Goal: Task Accomplishment & Management: Complete application form

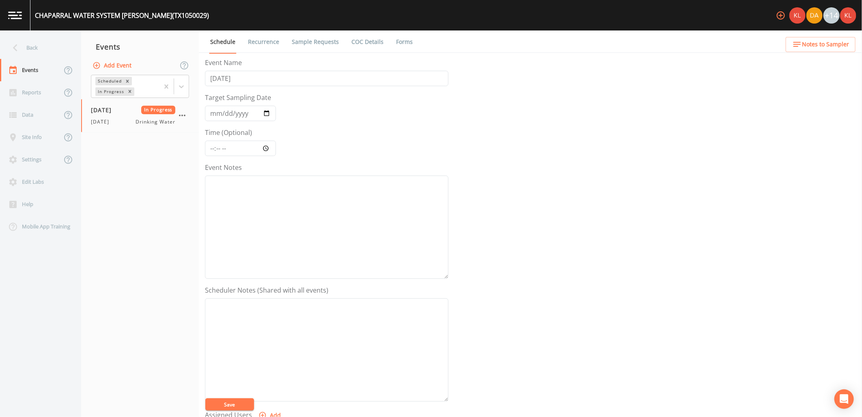
scroll to position [156, 0]
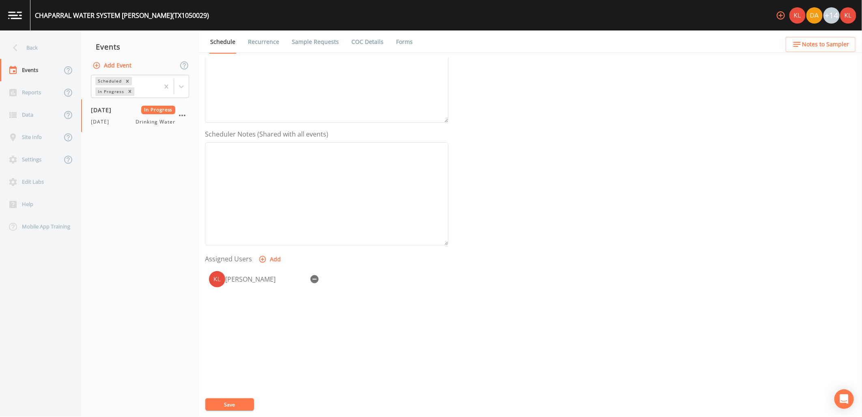
click at [6, 19] on link at bounding box center [15, 15] width 30 height 30
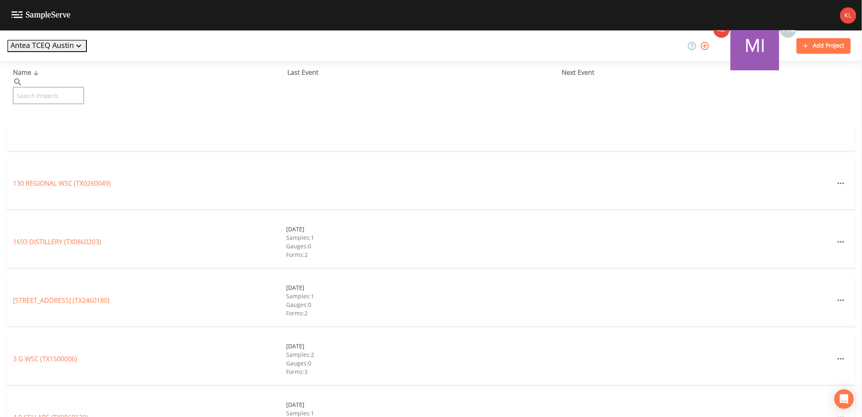
click at [83, 87] on input "text" at bounding box center [48, 95] width 71 height 17
type input "mountain"
click at [83, 242] on link "[GEOGRAPHIC_DATA] (TX1050111)" at bounding box center [71, 241] width 117 height 9
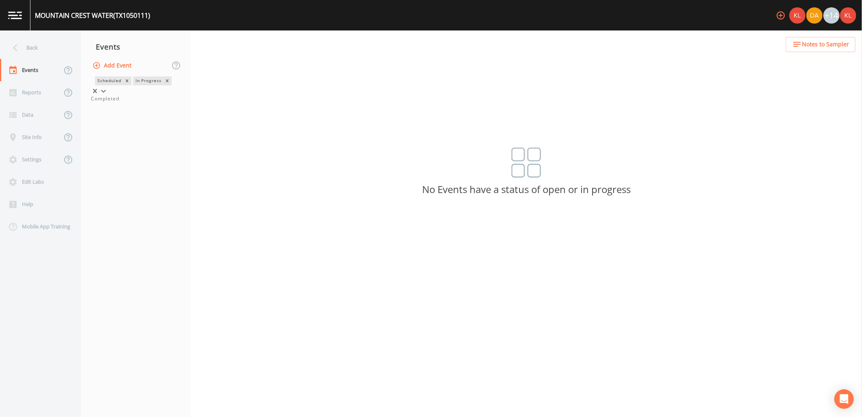
click at [99, 90] on span at bounding box center [99, 91] width 0 height 2
click at [155, 102] on div "Completed" at bounding box center [136, 98] width 90 height 7
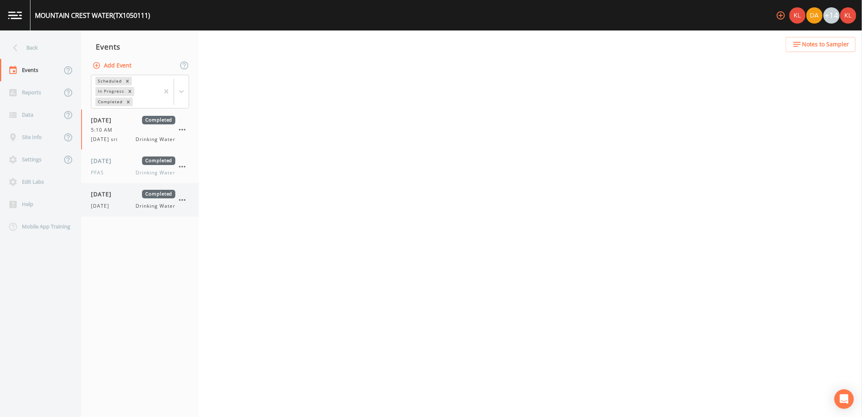
click at [117, 193] on span "[DATE]" at bounding box center [104, 194] width 26 height 9
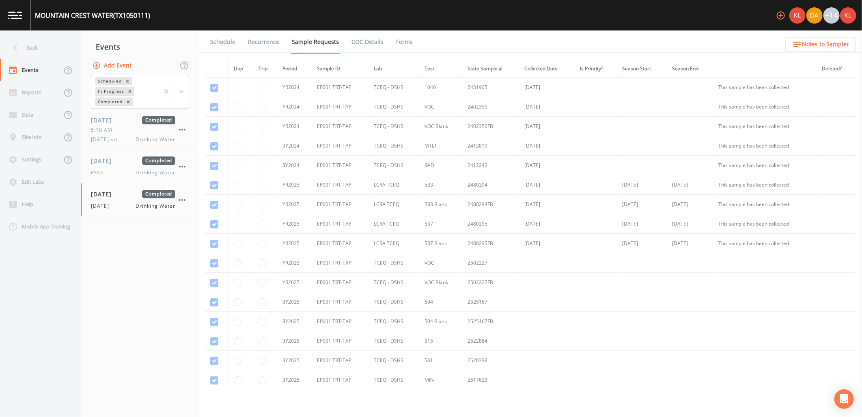
click at [407, 42] on link "Forms" at bounding box center [404, 41] width 19 height 23
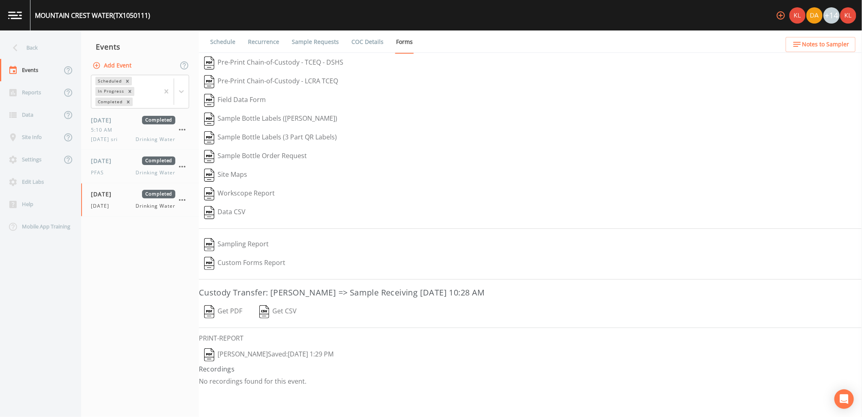
click at [231, 314] on button "Get PDF" at bounding box center [223, 311] width 49 height 19
click at [265, 356] on button "[PERSON_NAME]  Saved: [DATE] 1:29 PM" at bounding box center [269, 354] width 140 height 19
click at [6, 9] on link at bounding box center [15, 15] width 30 height 30
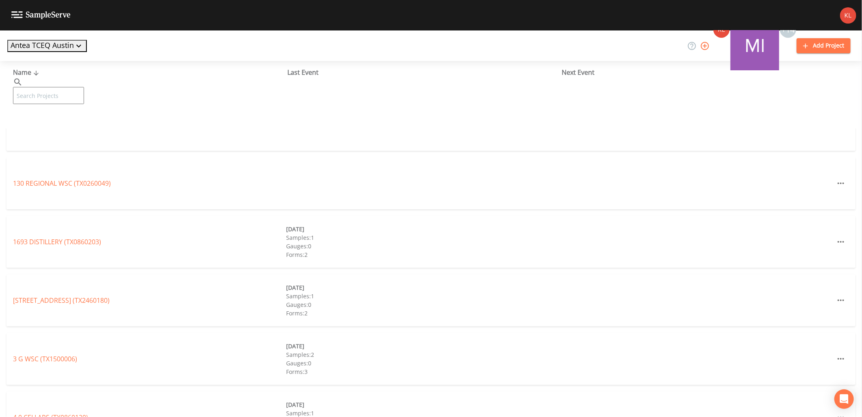
drag, startPoint x: 61, startPoint y: 95, endPoint x: 60, endPoint y: 87, distance: 7.5
click at [61, 94] on div "Name ​ ​ Last Event Next Event" at bounding box center [431, 94] width 862 height 67
click at [58, 87] on input "text" at bounding box center [48, 95] width 71 height 17
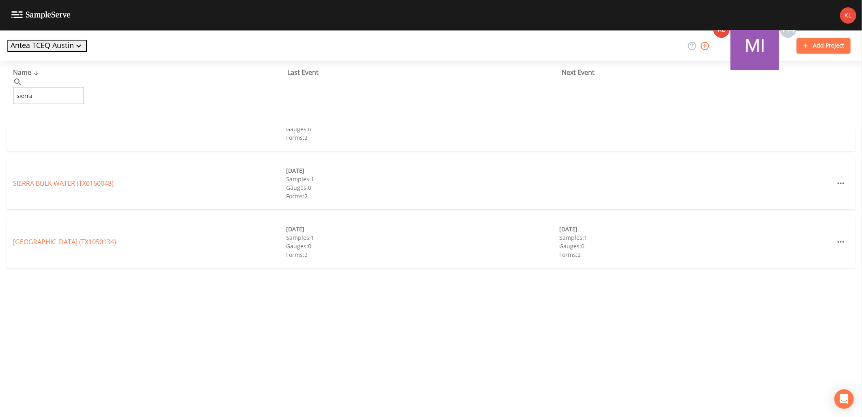
type input "sierra"
click at [66, 122] on link "HIGH SIERRA WATER SYSTEM (TX0270113)" at bounding box center [76, 124] width 126 height 9
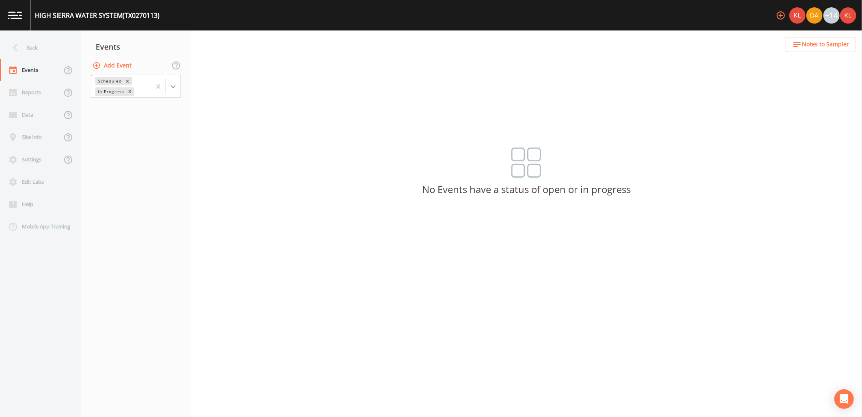
click at [180, 89] on div at bounding box center [173, 86] width 15 height 15
click at [136, 102] on div "Completed" at bounding box center [136, 98] width 90 height 7
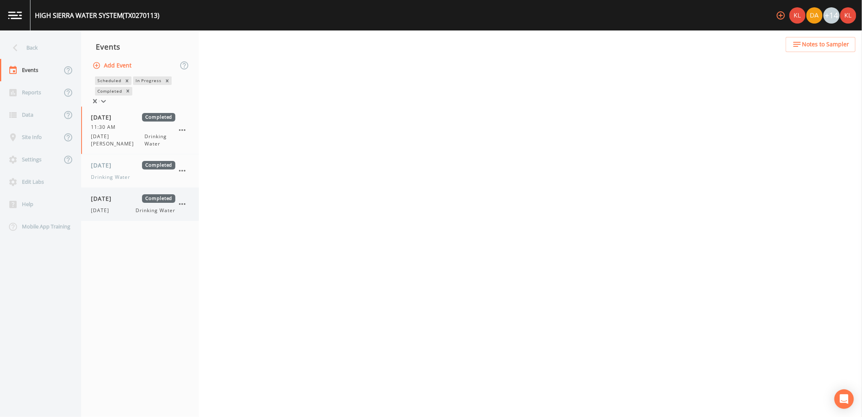
click at [121, 207] on div "[DATE] Drinking Water" at bounding box center [133, 210] width 84 height 7
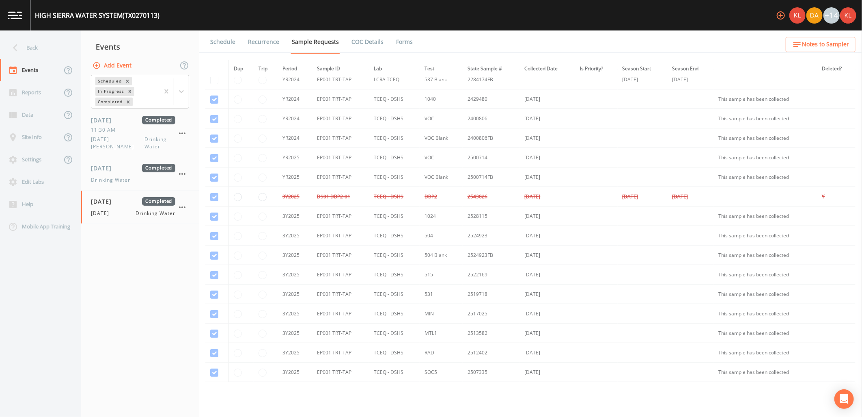
scroll to position [129, 0]
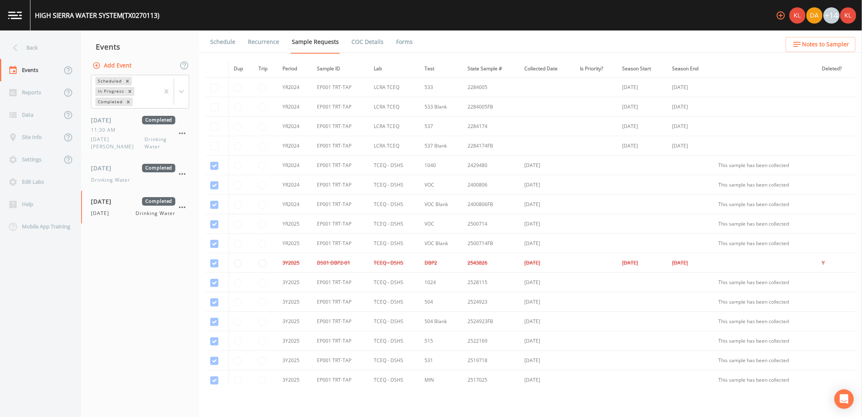
click at [22, 9] on link at bounding box center [15, 15] width 30 height 30
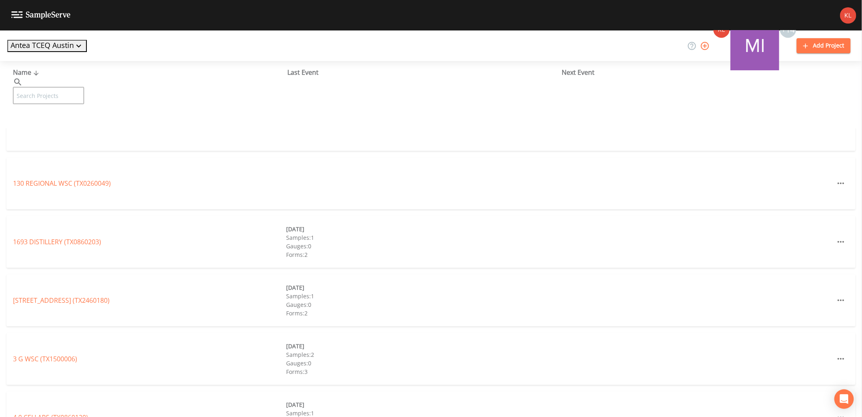
click at [63, 87] on input "text" at bounding box center [48, 95] width 71 height 17
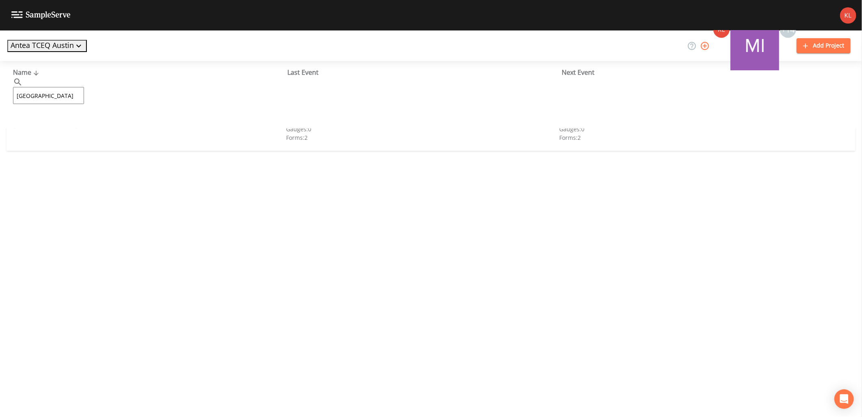
type input "[GEOGRAPHIC_DATA]"
click at [58, 123] on link "[GEOGRAPHIC_DATA] (TX1050134)" at bounding box center [64, 124] width 103 height 9
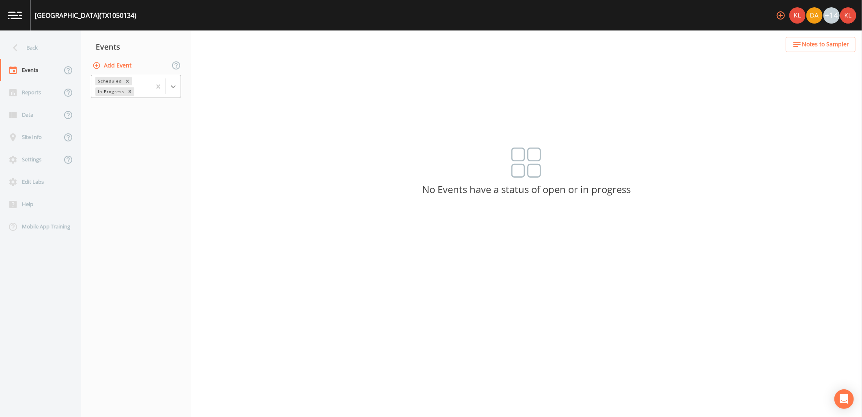
click at [171, 91] on div at bounding box center [173, 86] width 15 height 15
click at [151, 102] on div "Completed" at bounding box center [136, 98] width 90 height 7
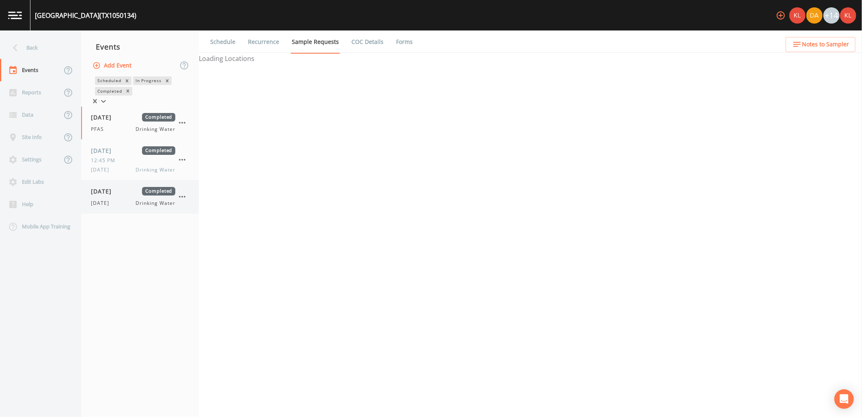
click at [112, 195] on span "[DATE]" at bounding box center [104, 191] width 26 height 9
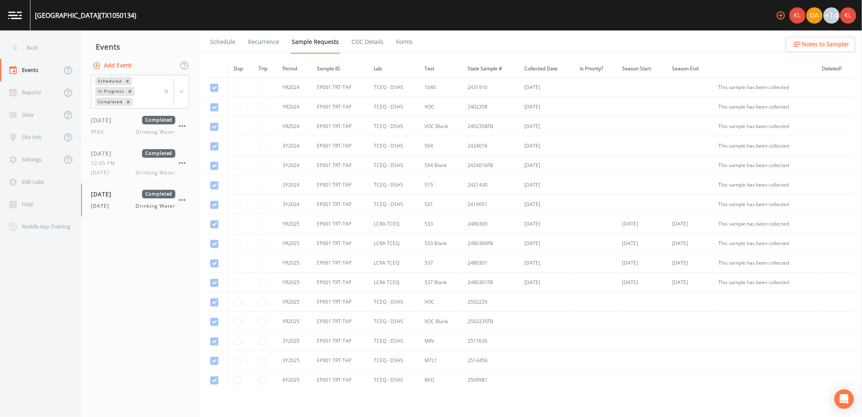
click at [406, 38] on link "Forms" at bounding box center [404, 41] width 19 height 23
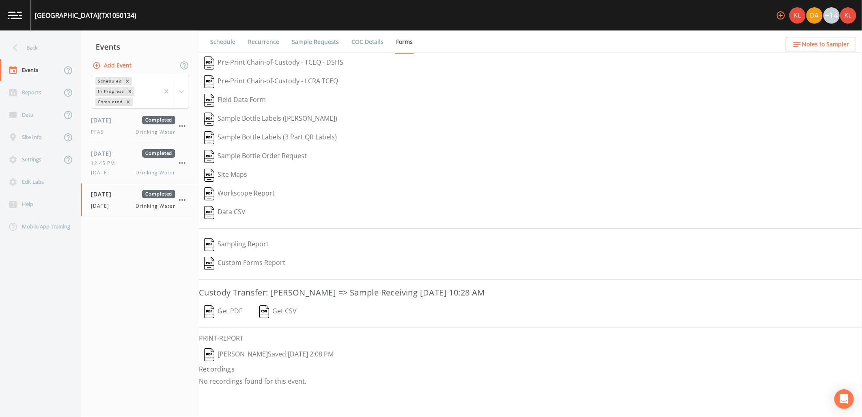
click at [241, 307] on button "Get PDF" at bounding box center [223, 311] width 49 height 19
click at [291, 360] on button "[PERSON_NAME]  Saved: [DATE] 2:08 PM" at bounding box center [269, 354] width 140 height 19
click at [21, 26] on link at bounding box center [15, 15] width 30 height 30
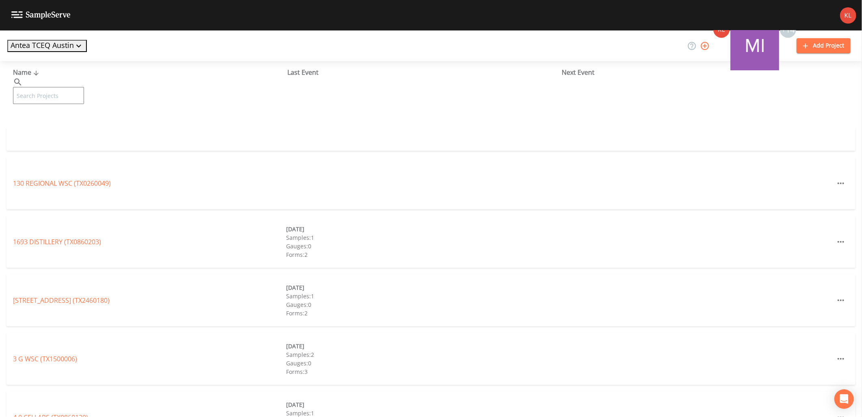
click at [64, 87] on input "text" at bounding box center [48, 95] width 71 height 17
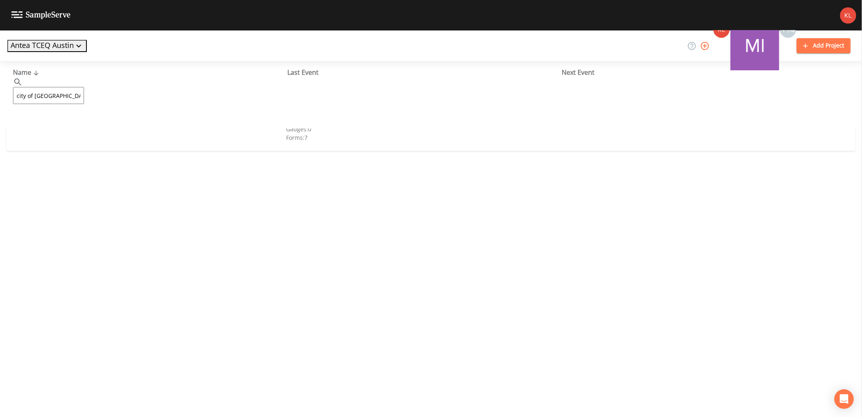
type input "city of [GEOGRAPHIC_DATA]"
click at [87, 125] on link "CITY OF [GEOGRAPHIC_DATA] (TX1500015)" at bounding box center [76, 124] width 127 height 9
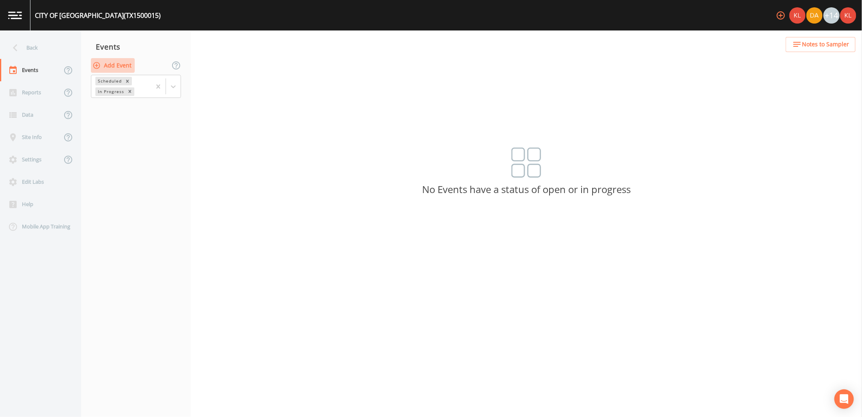
click at [127, 60] on button "Add Event" at bounding box center [113, 65] width 44 height 15
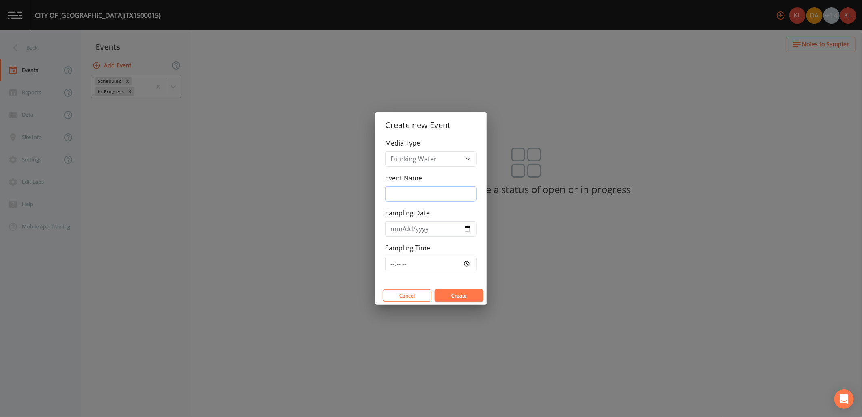
click at [439, 193] on input "Event Name" at bounding box center [431, 193] width 92 height 15
type input "[DATE]"
click at [465, 227] on input "Sampling Date" at bounding box center [431, 228] width 92 height 15
type input "[DATE]"
click at [467, 291] on button "Create" at bounding box center [459, 295] width 49 height 12
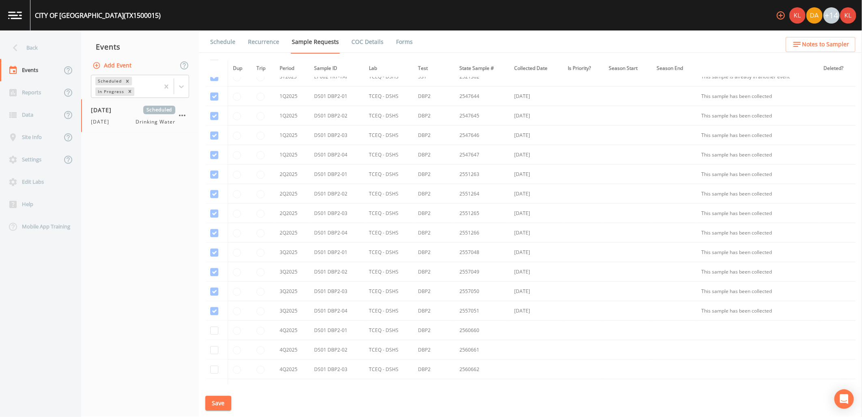
scroll to position [1046, 0]
click at [211, 249] on input "checkbox" at bounding box center [214, 251] width 8 height 8
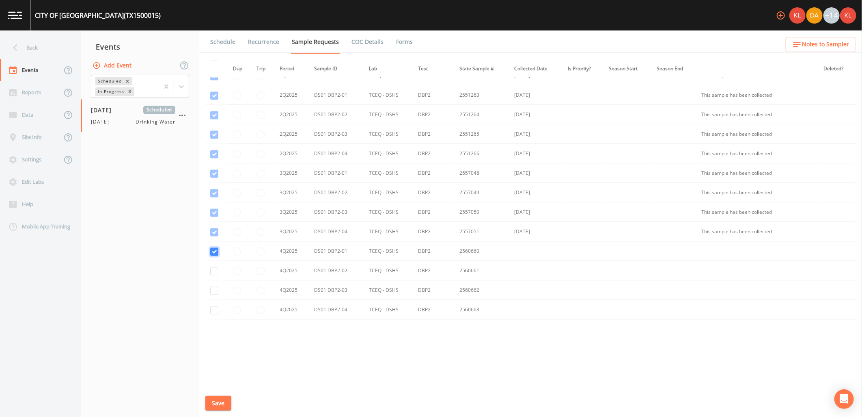
checkbox input "true"
drag, startPoint x: 212, startPoint y: 265, endPoint x: 221, endPoint y: 285, distance: 22.2
click at [212, 266] on td at bounding box center [216, 270] width 22 height 19
click at [215, 271] on input "checkbox" at bounding box center [214, 271] width 8 height 8
checkbox input "true"
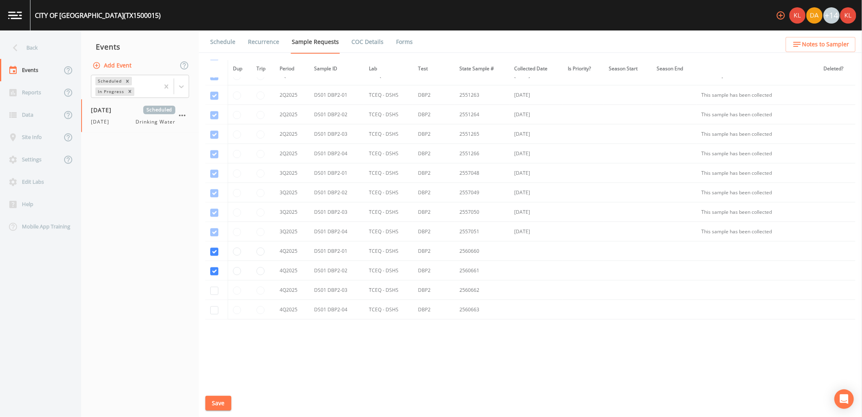
click at [216, 285] on td at bounding box center [216, 289] width 22 height 19
click at [217, 291] on input "checkbox" at bounding box center [214, 290] width 8 height 8
checkbox input "true"
click at [216, 311] on input "checkbox" at bounding box center [214, 310] width 8 height 8
checkbox input "true"
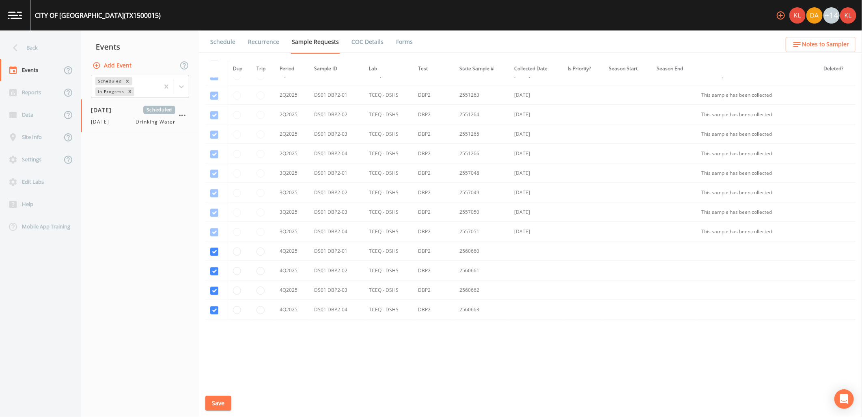
click at [226, 403] on button "Save" at bounding box center [218, 402] width 26 height 15
click at [221, 38] on link "Schedule" at bounding box center [223, 41] width 28 height 23
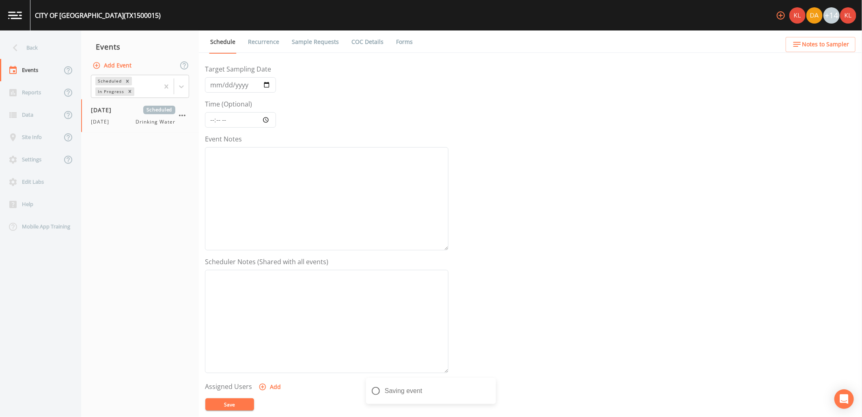
scroll to position [156, 0]
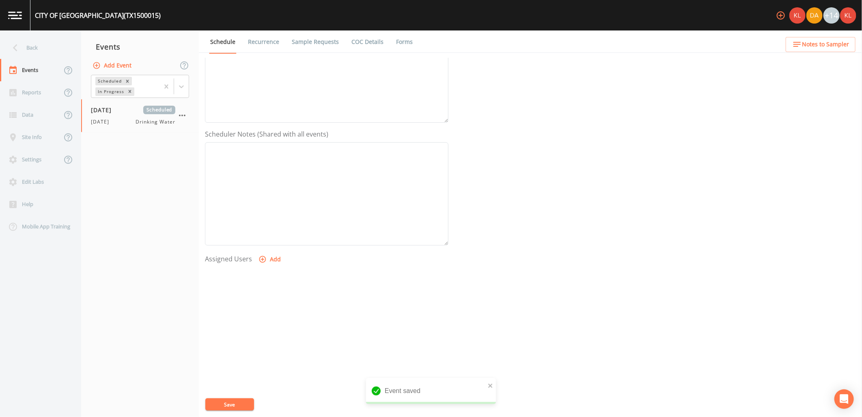
click at [272, 258] on button "Add" at bounding box center [270, 259] width 27 height 15
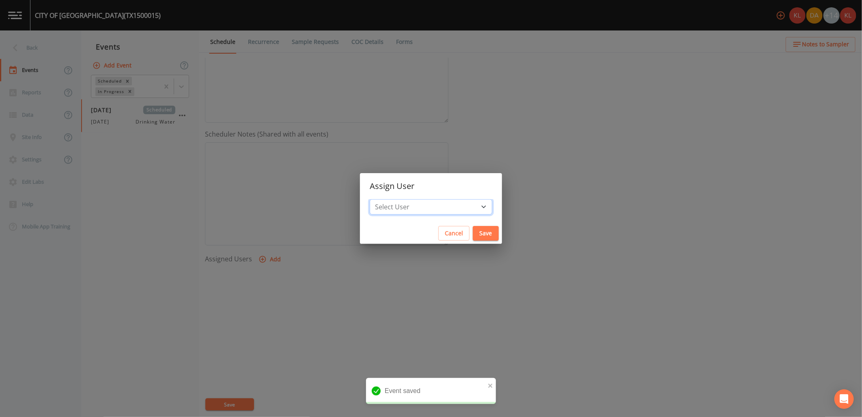
click at [409, 206] on select "Select User [PERSON_NAME] [PERSON_NAME] [PERSON_NAME] [PERSON_NAME] [PERSON_NAM…" at bounding box center [431, 206] width 123 height 15
click at [451, 205] on select "Select User [PERSON_NAME] [PERSON_NAME] [PERSON_NAME] [PERSON_NAME] [PERSON_NAM…" at bounding box center [431, 206] width 123 height 15
select select "cc3a99b6-42a3-44aa-bed9-88599eb009c7"
click at [392, 199] on select "Select User [PERSON_NAME] [PERSON_NAME] [PERSON_NAME] [PERSON_NAME] [PERSON_NAM…" at bounding box center [431, 206] width 123 height 15
click at [473, 240] on button "Save" at bounding box center [486, 233] width 26 height 15
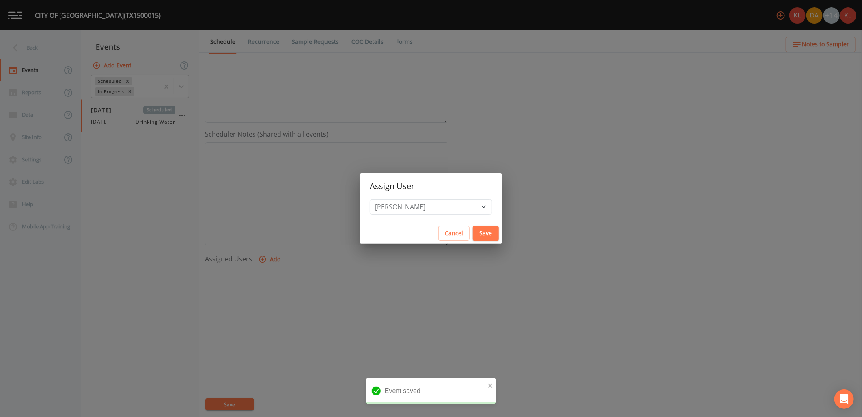
select select
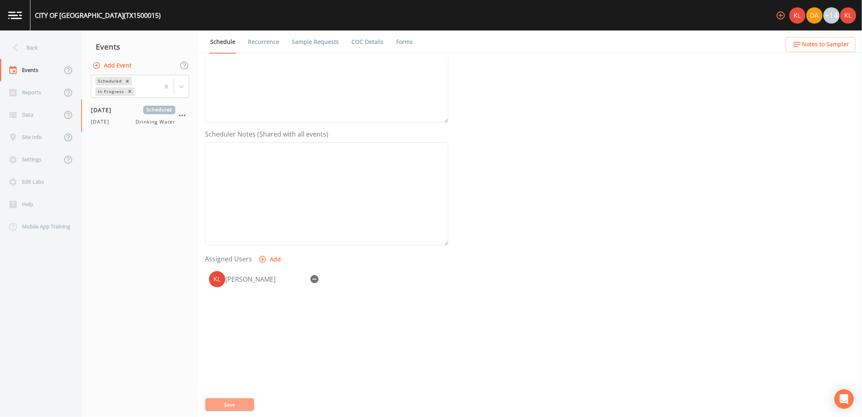
click at [238, 403] on button "Save" at bounding box center [229, 404] width 49 height 12
click at [22, 19] on link at bounding box center [15, 15] width 30 height 30
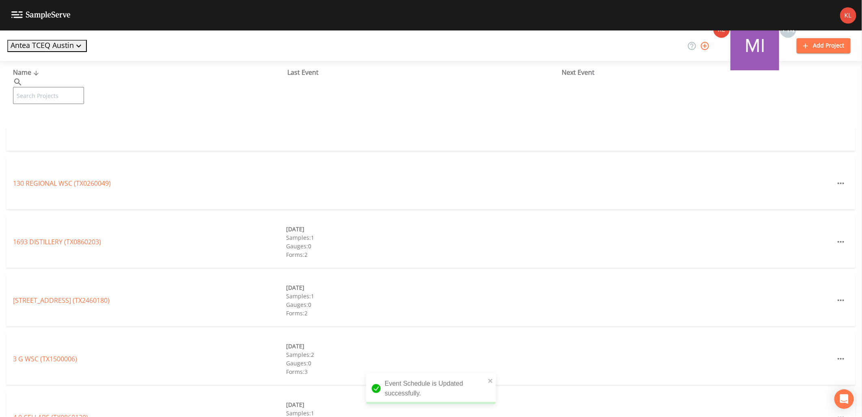
click at [65, 88] on input "text" at bounding box center [48, 95] width 71 height 17
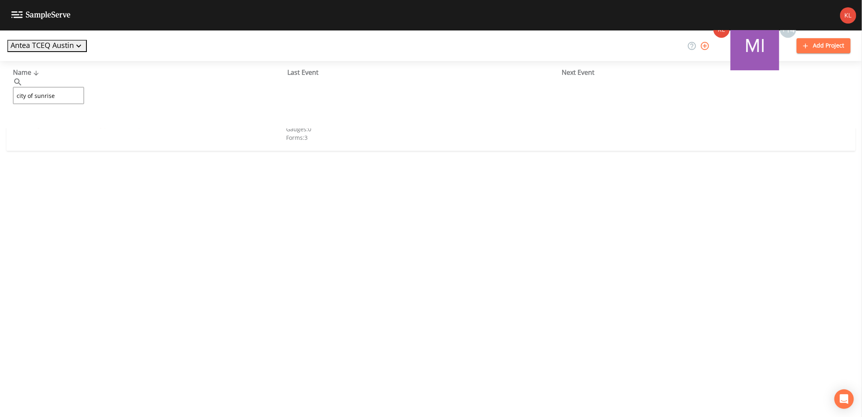
type input "city of sunrise"
click at [78, 124] on link "CITY OF [GEOGRAPHIC_DATA] (TX1500010)" at bounding box center [76, 124] width 127 height 9
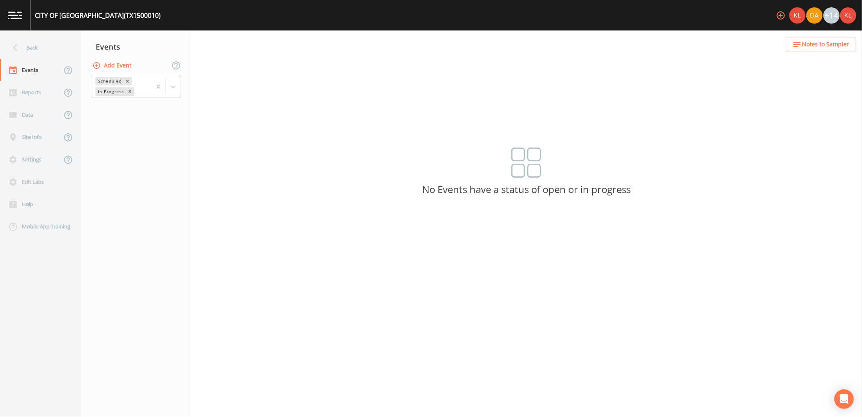
click at [123, 60] on button "Add Event" at bounding box center [113, 65] width 44 height 15
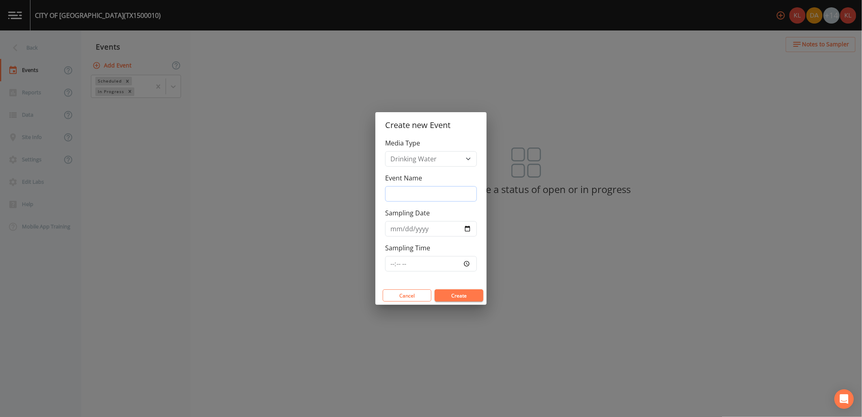
click at [430, 188] on input "Event Name" at bounding box center [431, 193] width 92 height 15
click at [417, 192] on input "Event Name" at bounding box center [431, 193] width 92 height 15
type input "[DATE]"
click at [468, 229] on input "Sampling Date" at bounding box center [431, 228] width 92 height 15
type input "[DATE]"
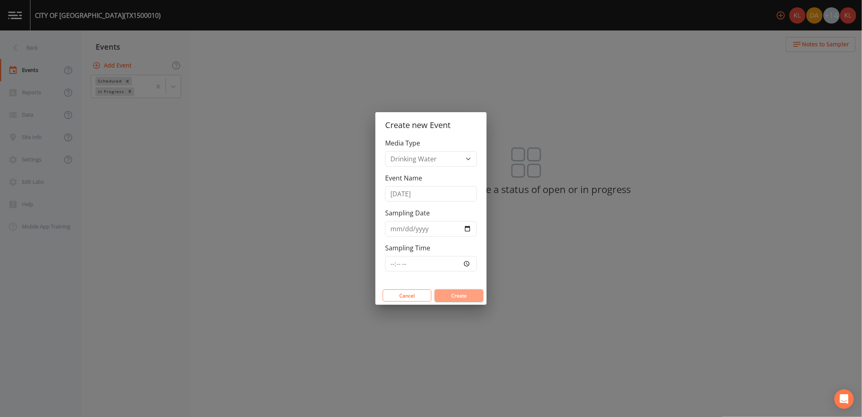
click at [457, 301] on button "Create" at bounding box center [459, 295] width 49 height 12
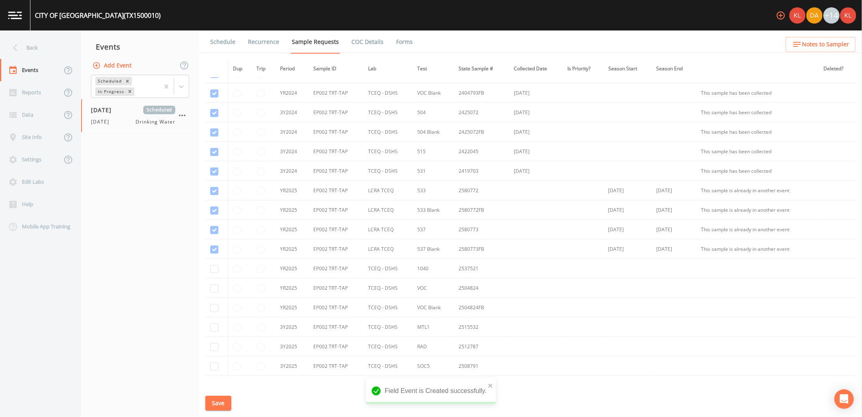
scroll to position [129, 0]
click at [213, 210] on tbody "YR2024 DS01 DBP2-01 TCEQ - DSHS DBP2 2451207 [DATE] [DATE] [DATE] This sample h…" at bounding box center [530, 152] width 650 height 370
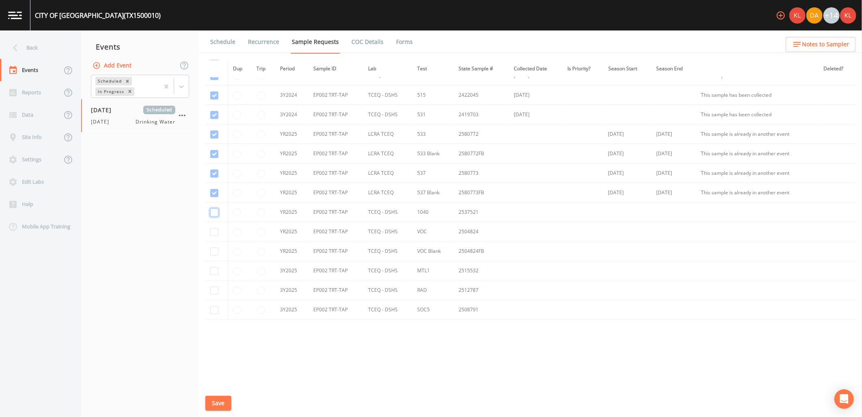
click at [214, 209] on input "checkbox" at bounding box center [214, 212] width 8 height 8
checkbox input "true"
click at [213, 226] on td at bounding box center [216, 231] width 22 height 19
click at [213, 228] on input "checkbox" at bounding box center [214, 232] width 8 height 8
checkbox input "true"
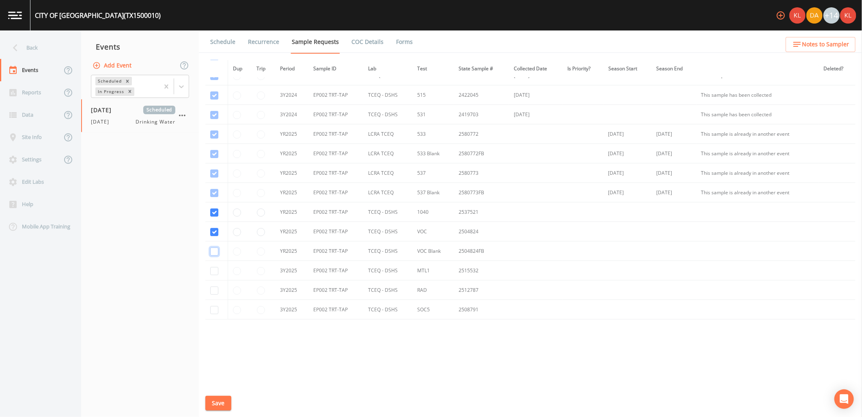
click at [217, 252] on input "checkbox" at bounding box center [214, 251] width 8 height 8
checkbox input "true"
click at [216, 270] on input "checkbox" at bounding box center [214, 271] width 8 height 8
checkbox input "true"
click at [214, 291] on input "checkbox" at bounding box center [214, 290] width 8 height 8
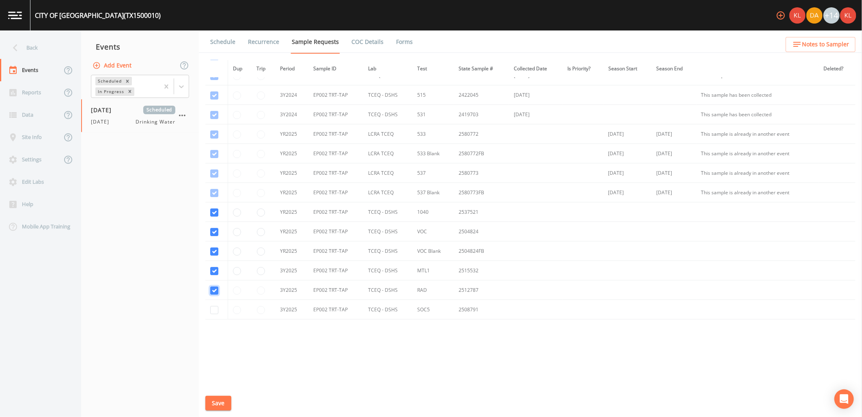
checkbox input "true"
click at [215, 314] on input "checkbox" at bounding box center [214, 310] width 8 height 8
checkbox input "true"
click at [214, 403] on button "Save" at bounding box center [218, 402] width 26 height 15
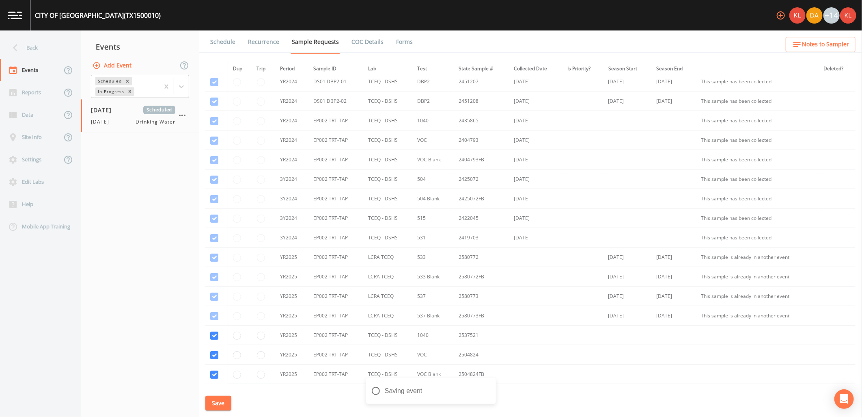
scroll to position [0, 0]
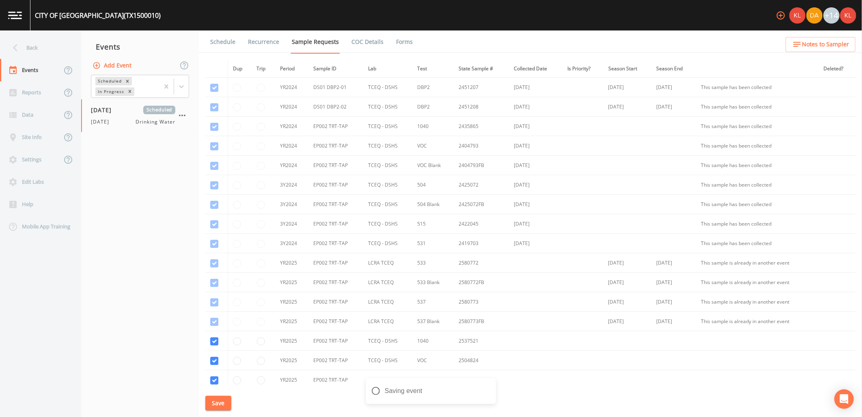
click at [222, 41] on link "Schedule" at bounding box center [223, 41] width 28 height 23
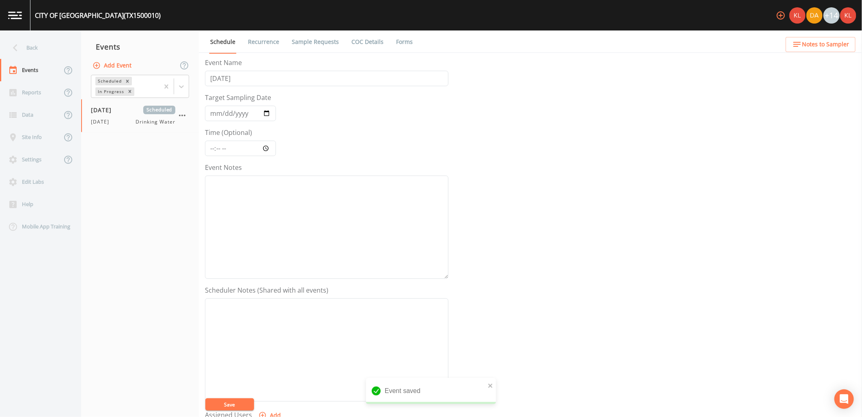
scroll to position [156, 0]
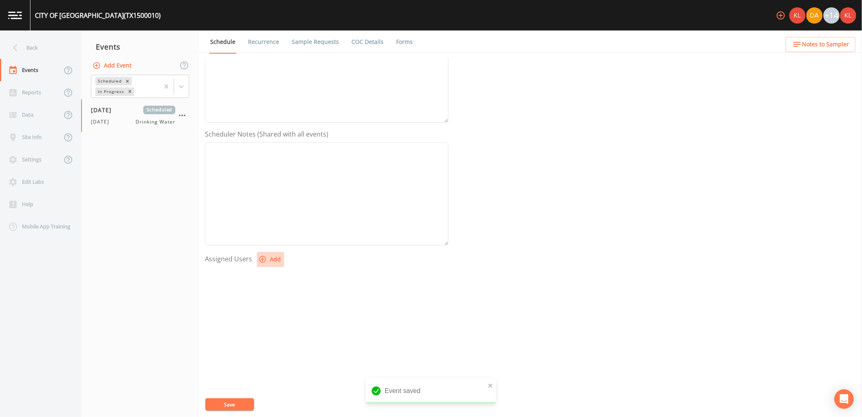
click at [281, 258] on button "Add" at bounding box center [270, 259] width 27 height 15
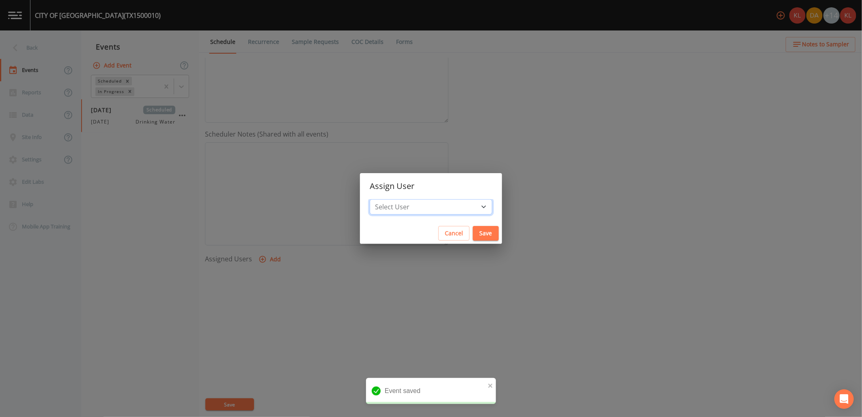
click at [464, 206] on select "Select User [PERSON_NAME] [PERSON_NAME] [PERSON_NAME] [PERSON_NAME] [PERSON_NAM…" at bounding box center [431, 206] width 123 height 15
select select "cc3a99b6-42a3-44aa-bed9-88599eb009c7"
click at [392, 199] on select "Select User [PERSON_NAME] [PERSON_NAME] [PERSON_NAME] [PERSON_NAME] [PERSON_NAM…" at bounding box center [431, 206] width 123 height 15
click at [473, 234] on button "Save" at bounding box center [486, 233] width 26 height 15
select select
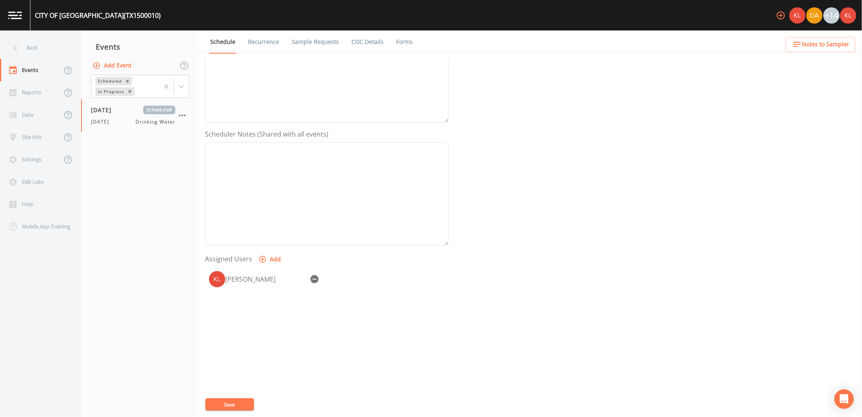
click at [245, 404] on button "Save" at bounding box center [229, 404] width 49 height 12
click at [26, 13] on link at bounding box center [15, 15] width 30 height 30
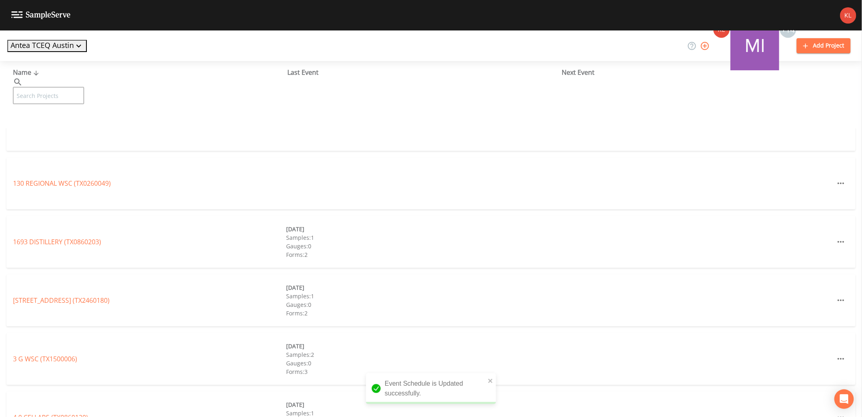
click at [57, 87] on input "text" at bounding box center [48, 95] width 71 height 17
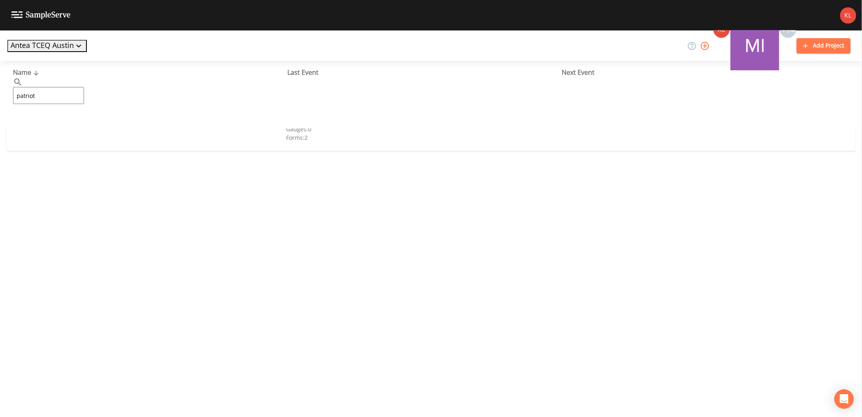
type input "patriot"
click at [89, 122] on link "[GEOGRAPHIC_DATA] (TX0270088)" at bounding box center [72, 124] width 119 height 9
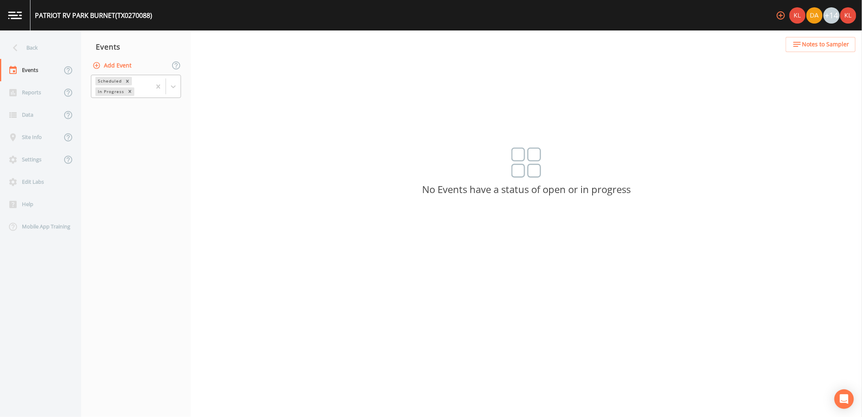
click at [171, 94] on div at bounding box center [166, 86] width 30 height 22
click at [159, 102] on div "Completed" at bounding box center [136, 98] width 90 height 7
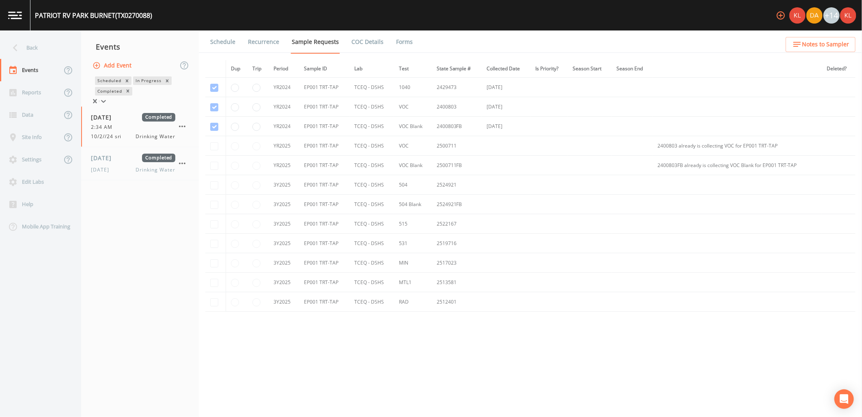
click at [108, 63] on button "Add Event" at bounding box center [113, 65] width 44 height 15
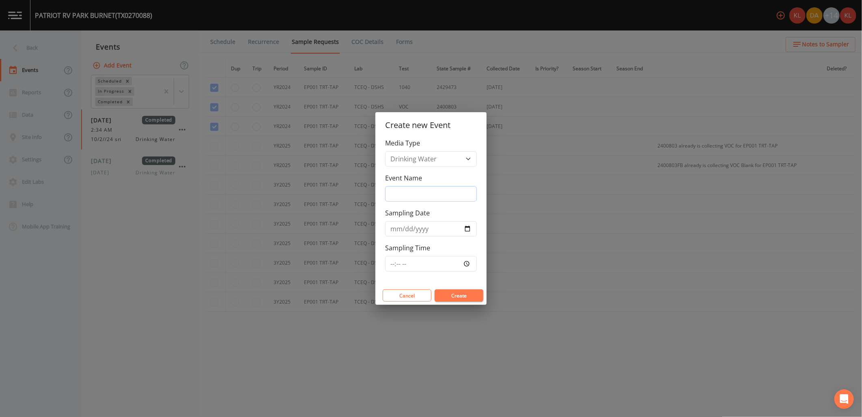
click at [398, 186] on input "Event Name" at bounding box center [431, 193] width 92 height 15
type input "[DATE]"
click at [408, 195] on input "[DATE]" at bounding box center [431, 193] width 92 height 15
type input "[DATE]"
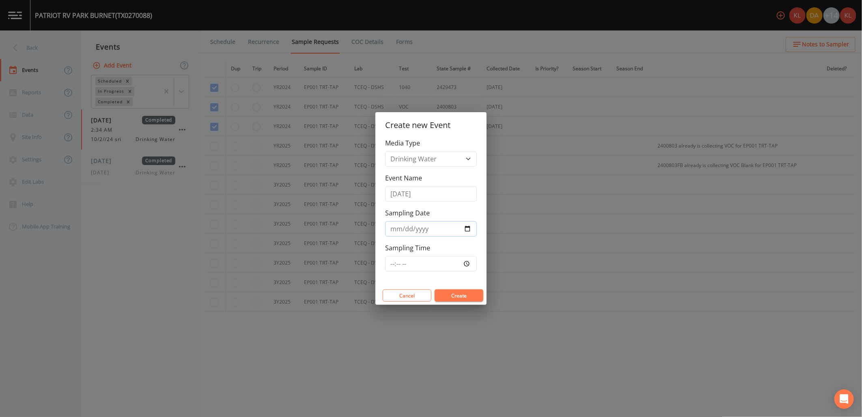
click at [465, 231] on input "[DATE]" at bounding box center [431, 228] width 92 height 15
type input "[DATE]"
click at [465, 294] on button "Create" at bounding box center [459, 295] width 49 height 12
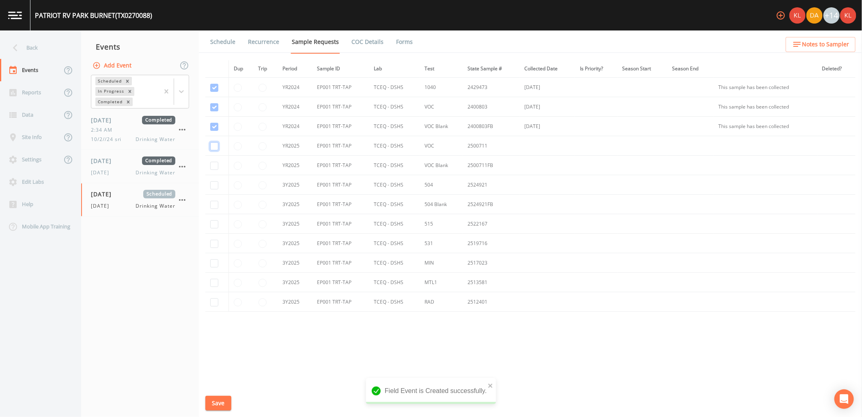
click at [216, 149] on input "checkbox" at bounding box center [214, 146] width 8 height 8
checkbox input "true"
click at [216, 162] on input "checkbox" at bounding box center [214, 166] width 8 height 8
checkbox input "true"
click at [213, 189] on td at bounding box center [216, 184] width 23 height 19
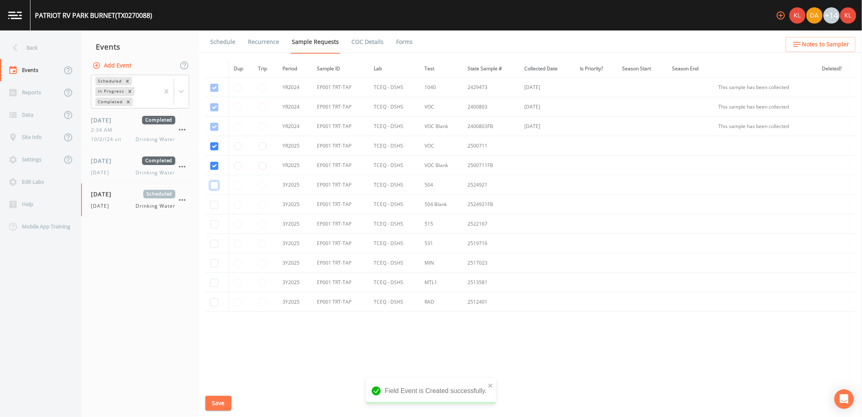
click at [214, 187] on input "checkbox" at bounding box center [214, 185] width 8 height 8
checkbox input "true"
click at [217, 203] on input "checkbox" at bounding box center [214, 205] width 8 height 8
checkbox input "true"
click at [214, 223] on input "checkbox" at bounding box center [214, 224] width 8 height 8
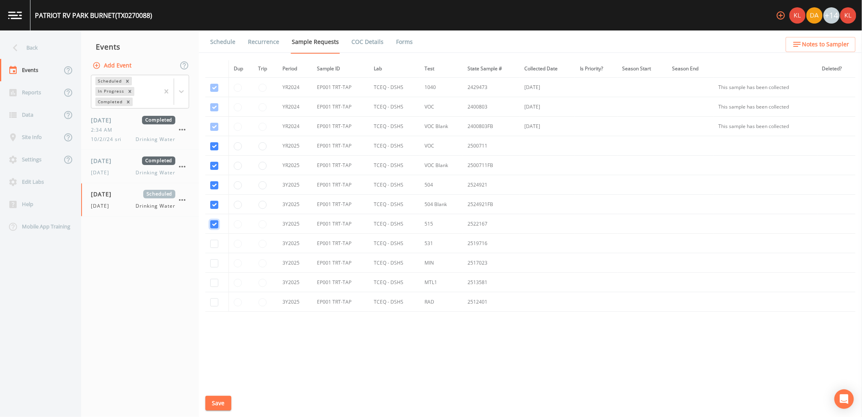
checkbox input "true"
click at [210, 245] on input "checkbox" at bounding box center [214, 244] width 8 height 8
checkbox input "true"
click at [216, 263] on input "checkbox" at bounding box center [214, 263] width 8 height 8
checkbox input "true"
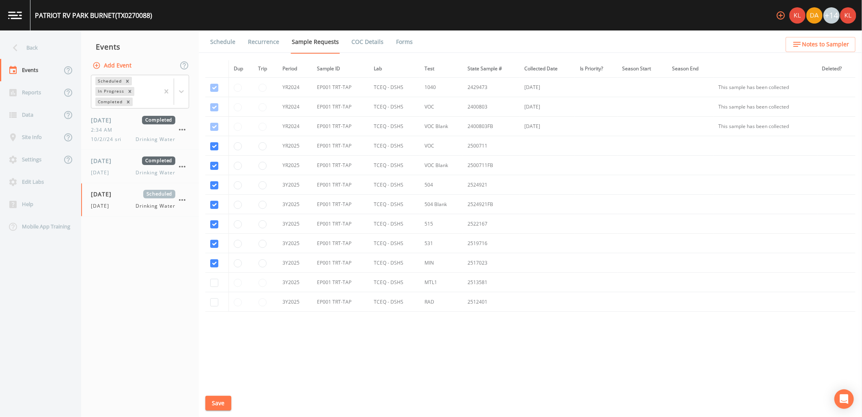
click at [219, 281] on td at bounding box center [216, 281] width 23 height 19
click at [216, 281] on input "checkbox" at bounding box center [214, 283] width 8 height 8
checkbox input "true"
click at [214, 301] on input "checkbox" at bounding box center [214, 302] width 8 height 8
checkbox input "true"
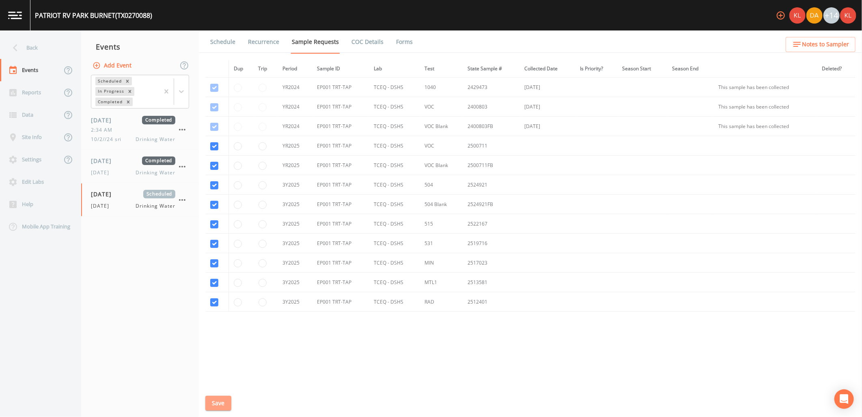
click at [228, 399] on button "Save" at bounding box center [218, 402] width 26 height 15
drag, startPoint x: 212, startPoint y: 26, endPoint x: 214, endPoint y: 31, distance: 5.6
click at [212, 28] on div "[GEOGRAPHIC_DATA] (TX0270088) +14" at bounding box center [431, 15] width 862 height 30
click at [216, 34] on link "Schedule" at bounding box center [223, 41] width 28 height 23
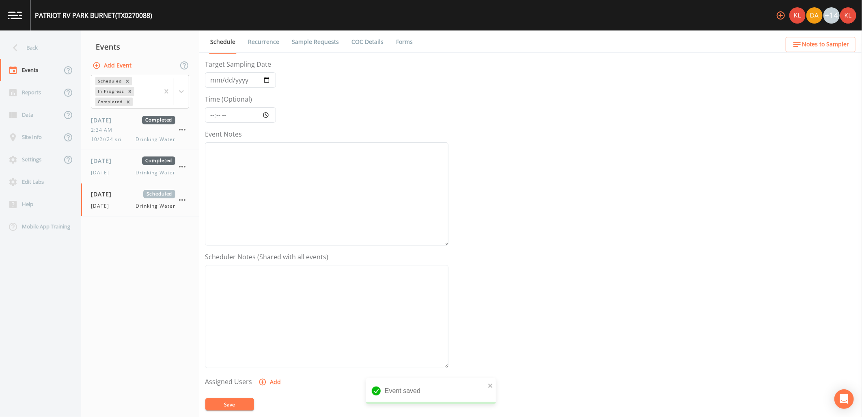
scroll to position [156, 0]
click at [273, 259] on button "Add" at bounding box center [270, 259] width 27 height 15
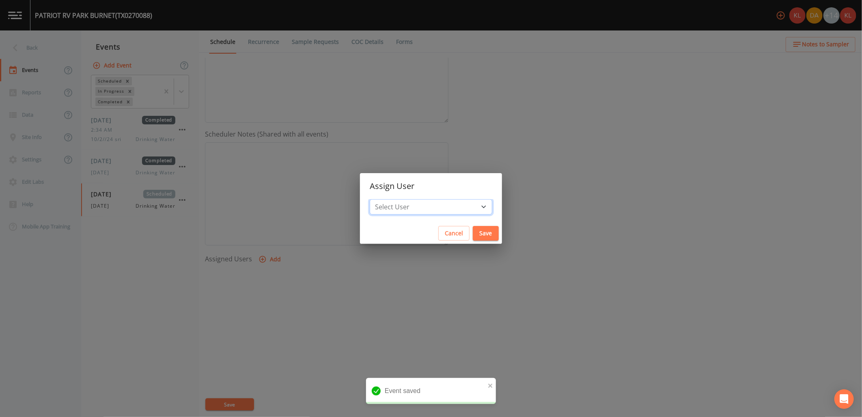
click at [425, 210] on select "Select User [PERSON_NAME] [PERSON_NAME] [PERSON_NAME] [PERSON_NAME] [PERSON_NAM…" at bounding box center [431, 206] width 123 height 15
select select "cc3a99b6-42a3-44aa-bed9-88599eb009c7"
click at [392, 199] on select "Select User [PERSON_NAME] [PERSON_NAME] [PERSON_NAME] [PERSON_NAME] [PERSON_NAM…" at bounding box center [431, 206] width 123 height 15
click at [473, 239] on button "Save" at bounding box center [486, 233] width 26 height 15
select select
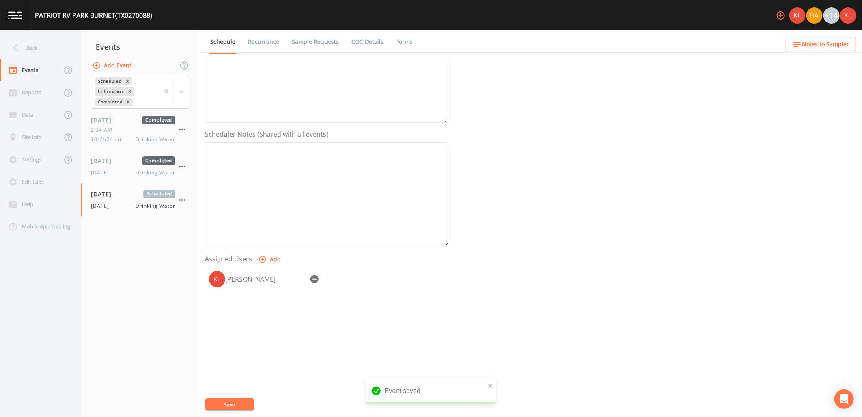
click at [232, 403] on button "Save" at bounding box center [229, 404] width 49 height 12
click at [15, 17] on img at bounding box center [15, 15] width 14 height 8
